Goal: Check status: Check status

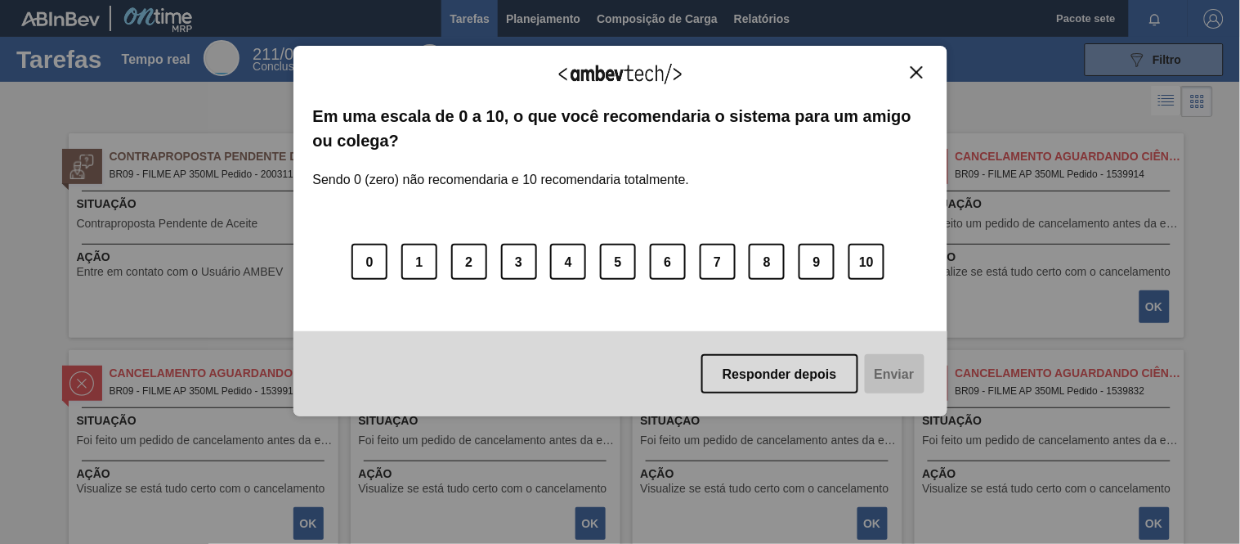
click at [918, 72] on img "Fechar" at bounding box center [917, 72] width 12 height 12
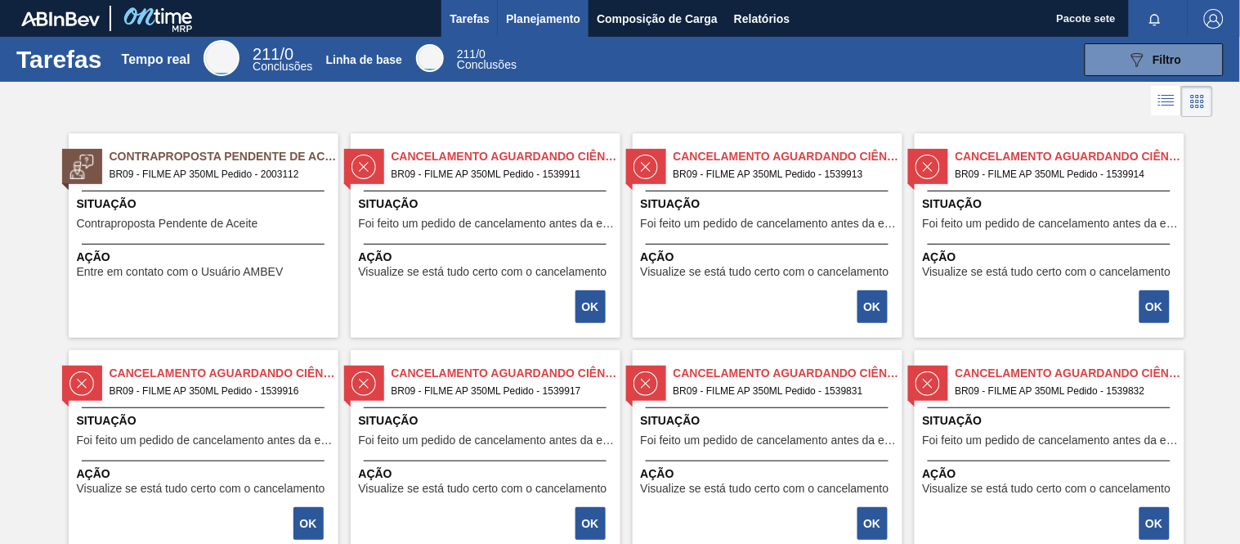
click at [526, 21] on font "Planejamento" at bounding box center [543, 18] width 74 height 13
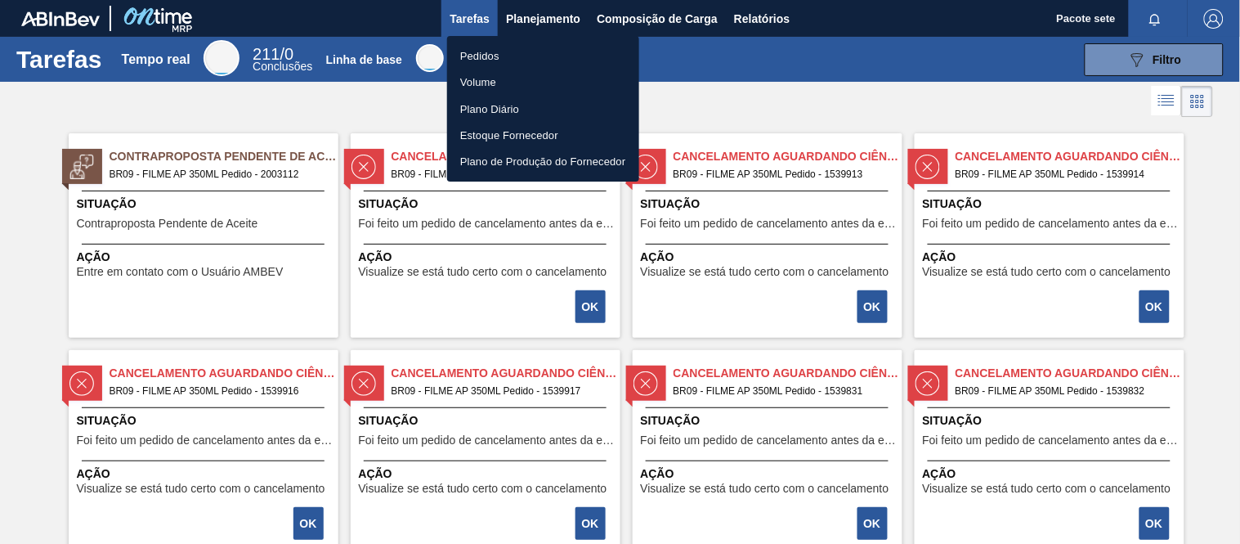
click at [508, 56] on li "Pedidos" at bounding box center [543, 56] width 192 height 26
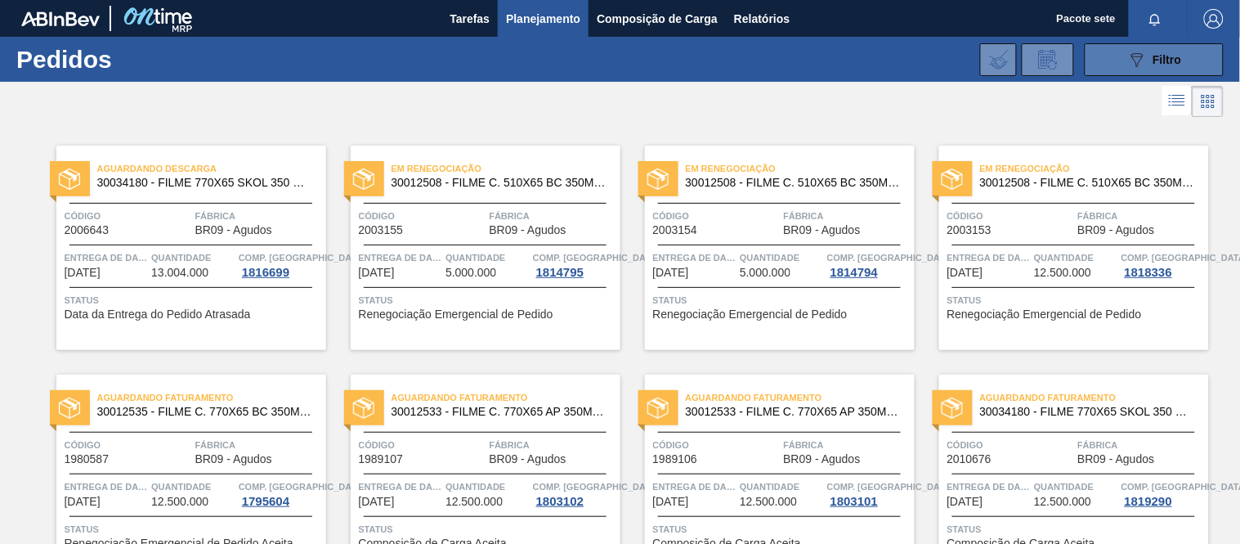
click at [1130, 60] on icon "089F7B8B-B2A5-4AFE-B5C0-19BA573D28AC" at bounding box center [1137, 60] width 20 height 20
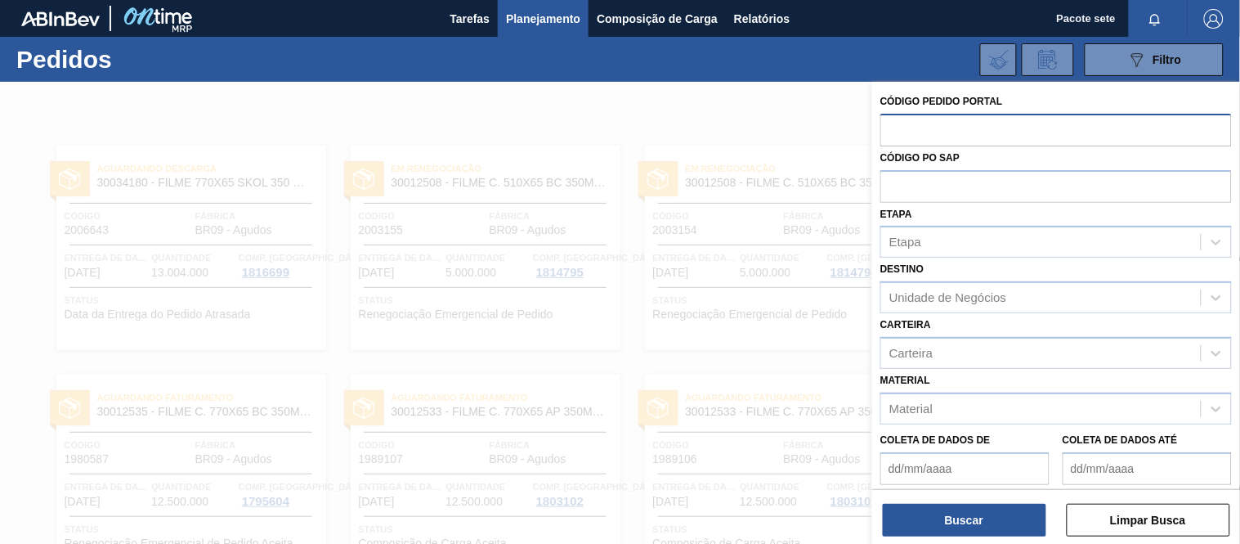
click at [934, 131] on input "text" at bounding box center [1055, 129] width 351 height 31
type input "1989107"
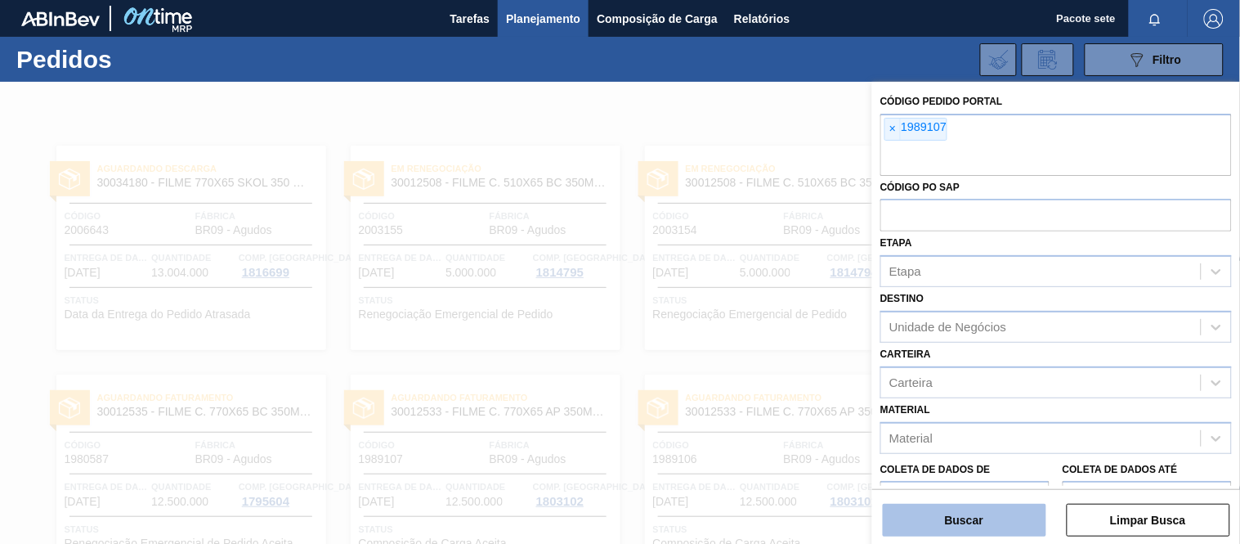
click at [960, 517] on font "Buscar" at bounding box center [964, 519] width 38 height 13
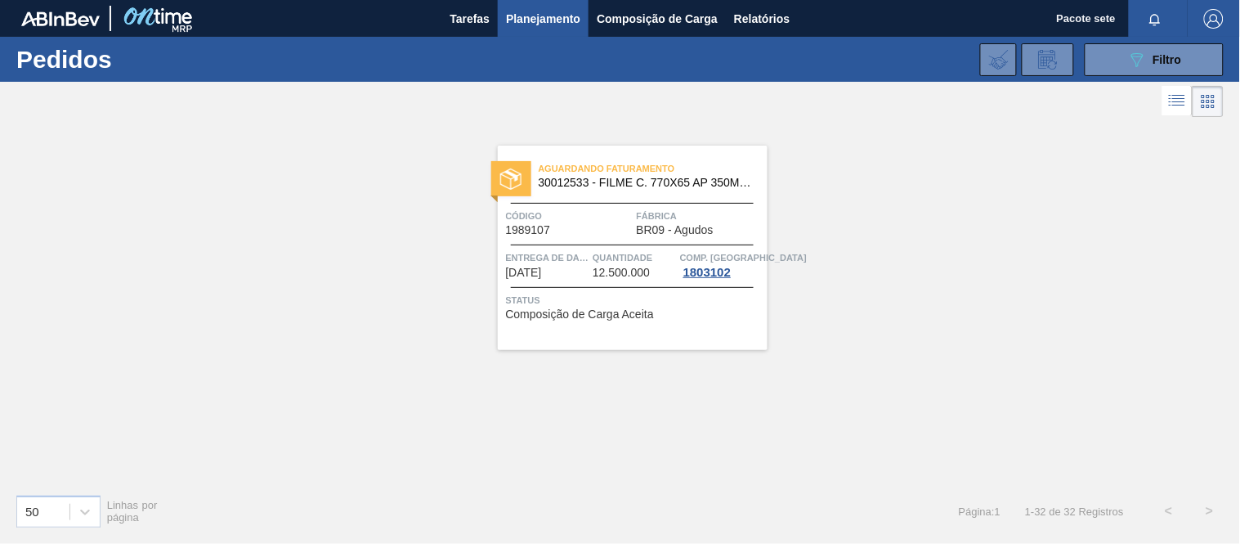
click at [605, 223] on span "Código" at bounding box center [569, 216] width 127 height 16
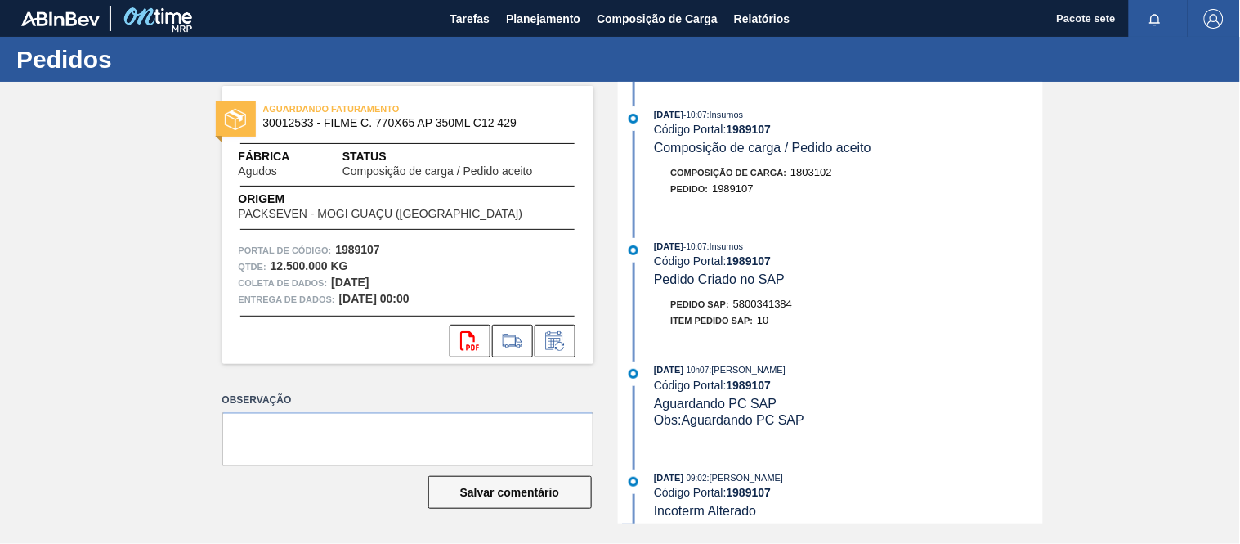
click at [754, 306] on font "5800341384" at bounding box center [762, 304] width 59 height 12
copy font "5800341384"
click at [532, 6] on button "Planejamento" at bounding box center [543, 18] width 91 height 37
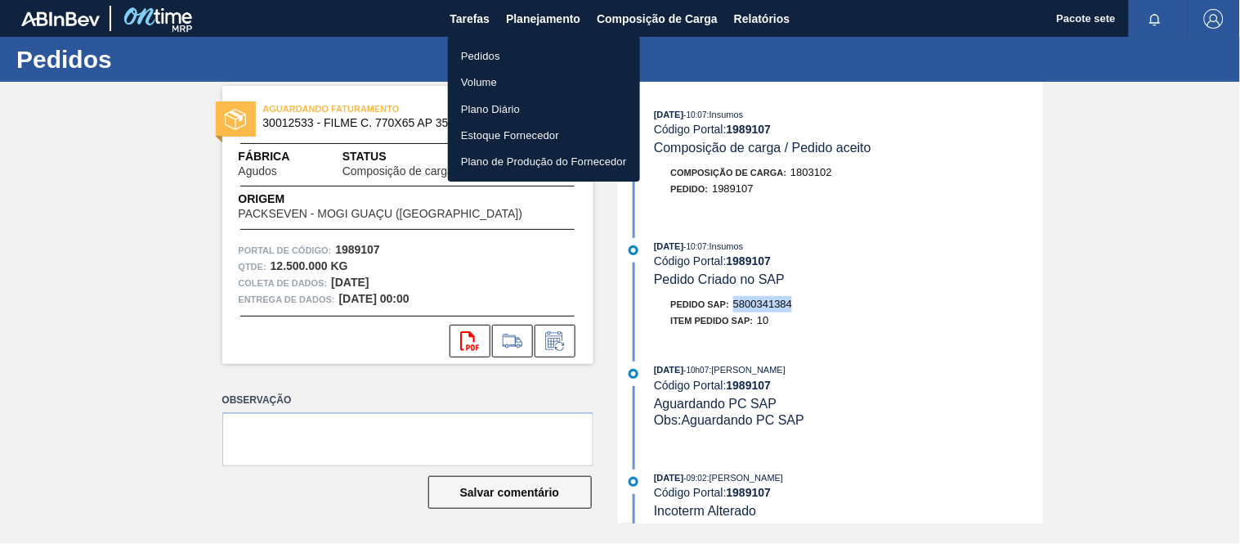
click at [522, 43] on li "Pedidos" at bounding box center [544, 56] width 192 height 26
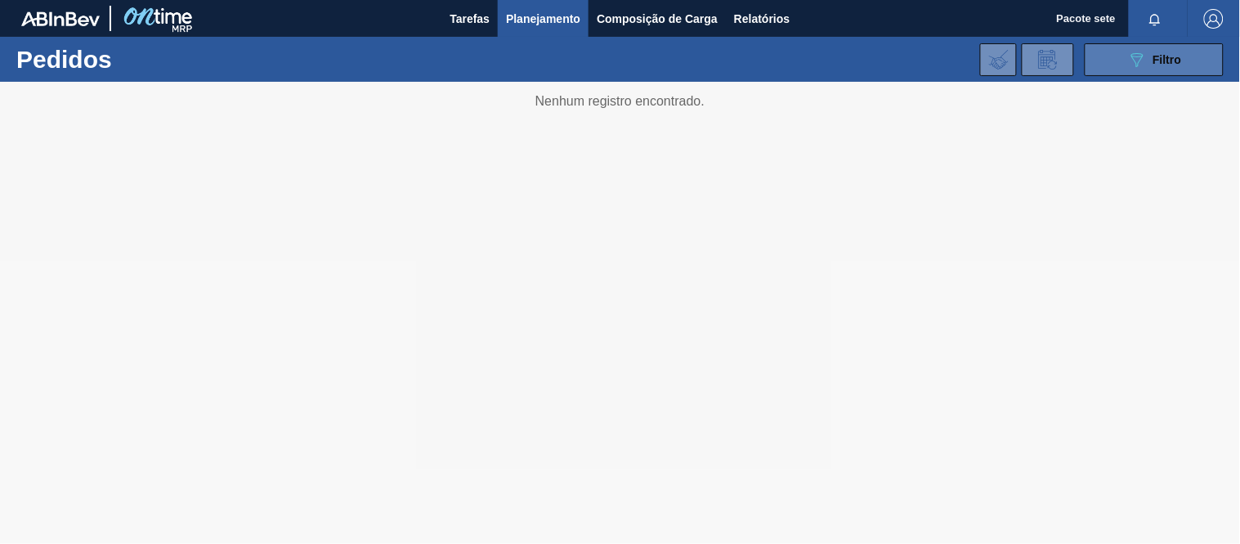
click at [1148, 55] on div "089F7B8B-B2A5-4AFE-B5C0-19BA573D28AC Filtro" at bounding box center [1154, 60] width 55 height 20
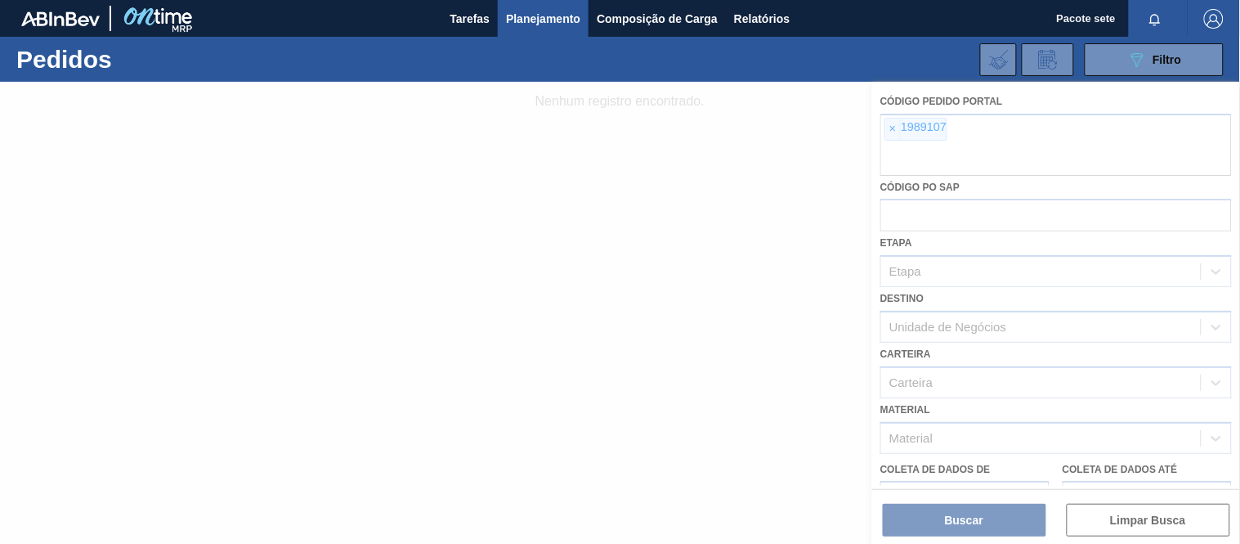
click at [1011, 133] on div at bounding box center [620, 313] width 1240 height 462
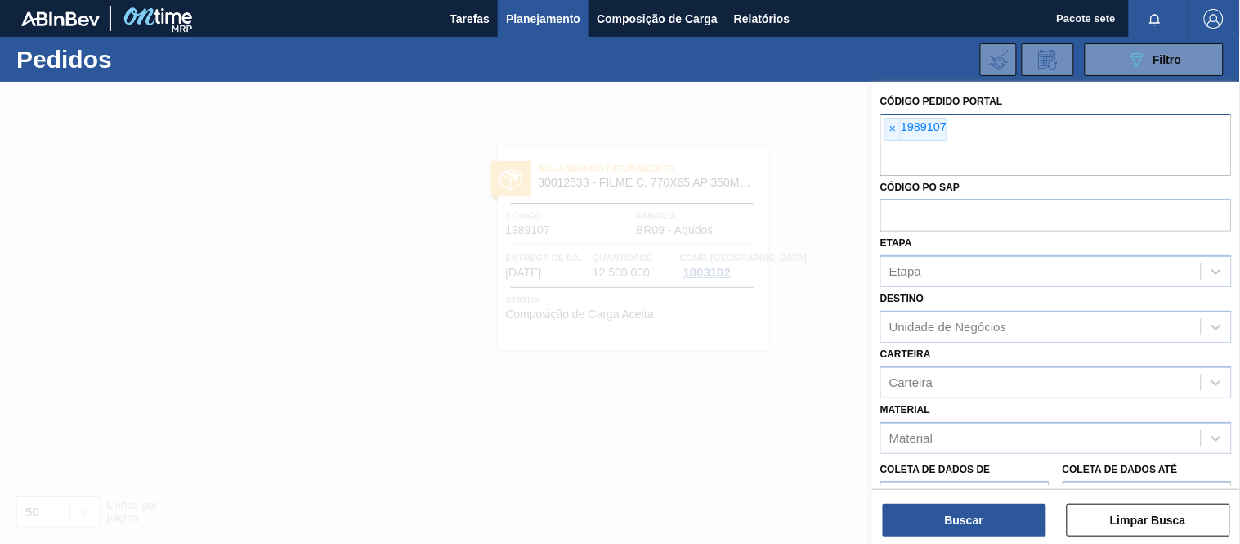
click at [1026, 148] on input "text" at bounding box center [1055, 160] width 351 height 31
type input "2010676"
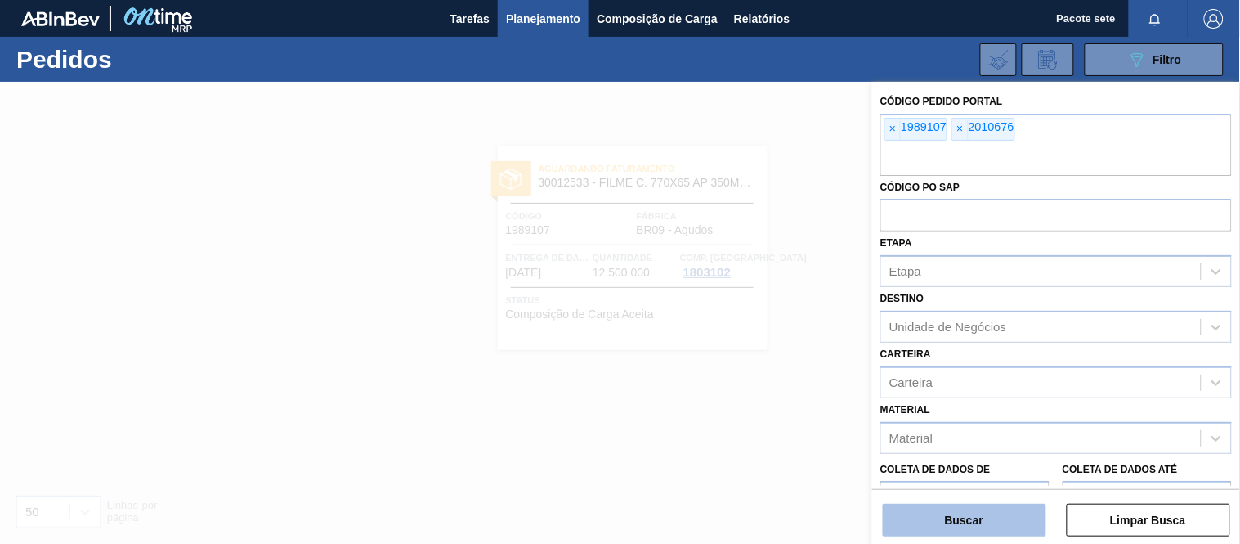
click at [982, 517] on font "Buscar" at bounding box center [964, 519] width 38 height 13
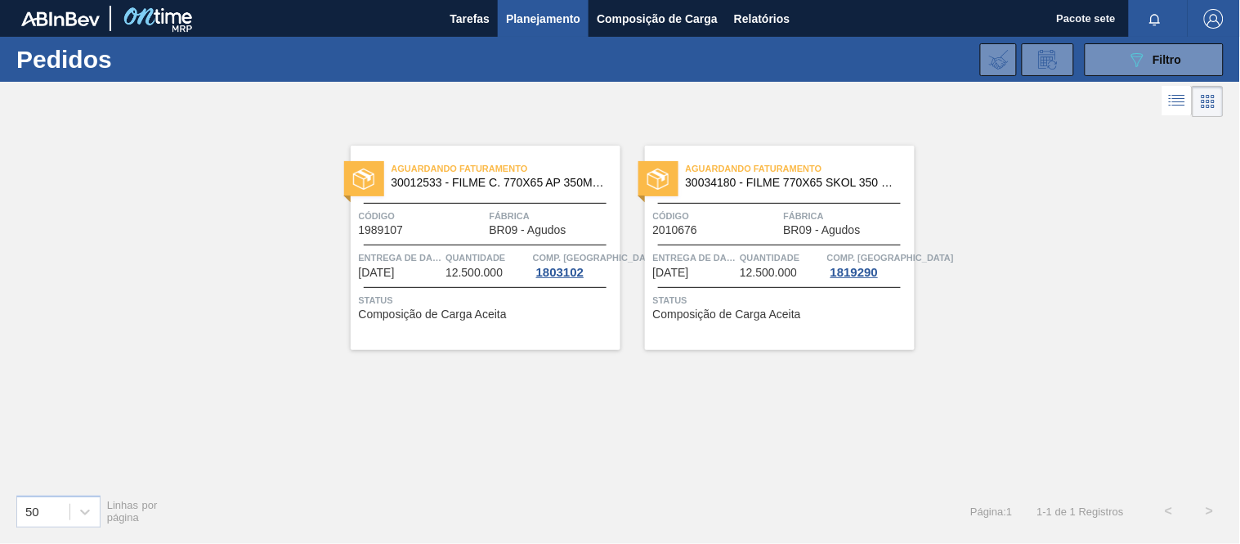
click at [732, 211] on span "Código" at bounding box center [716, 216] width 127 height 16
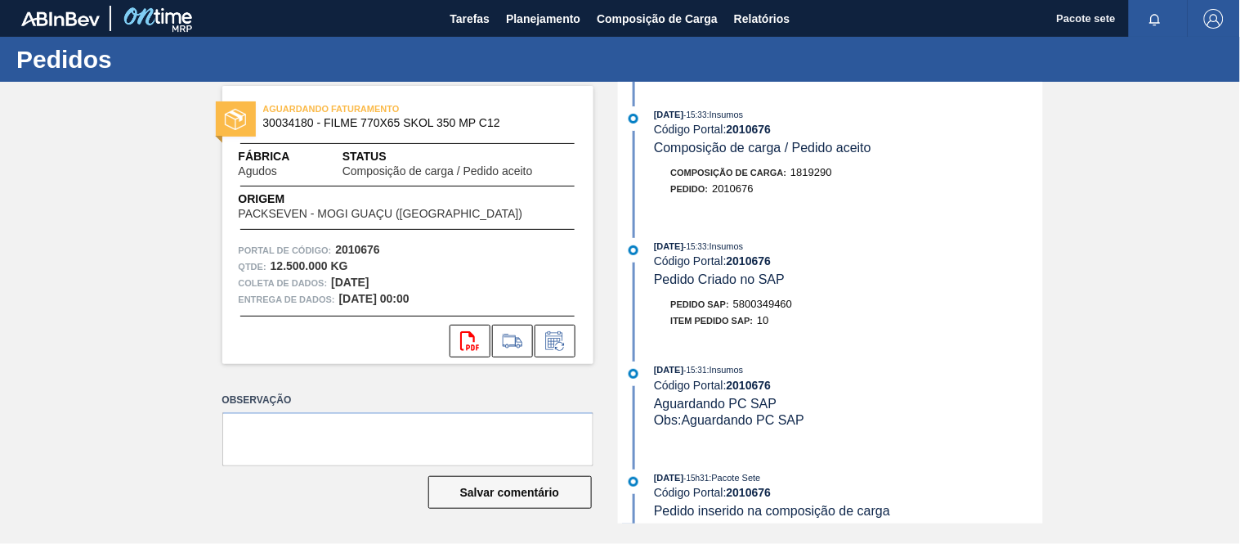
click at [766, 304] on font "5800349460" at bounding box center [762, 304] width 59 height 12
click at [766, 303] on font "5800349460" at bounding box center [762, 304] width 59 height 12
copy font "5800349460"
